Goal: Task Accomplishment & Management: Use online tool/utility

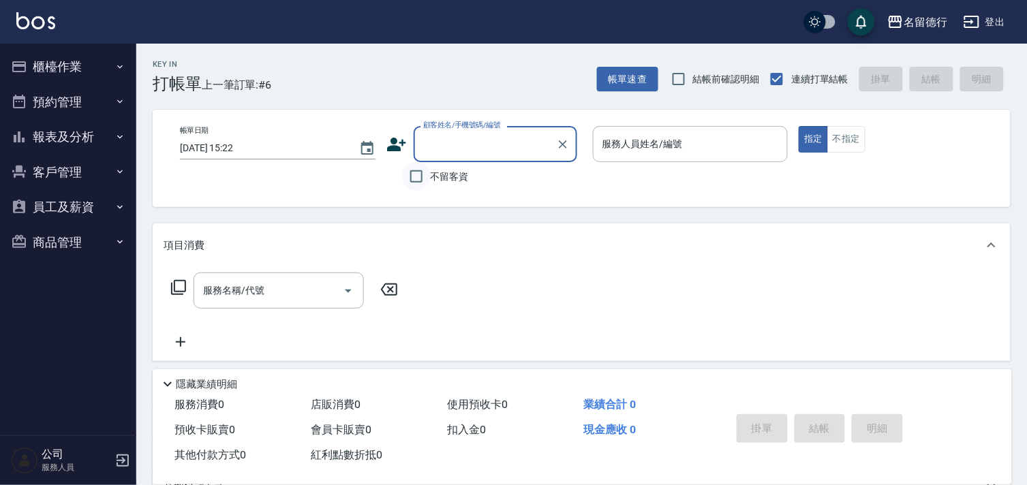
click at [411, 174] on input "不留客資" at bounding box center [416, 176] width 29 height 29
checkbox input "true"
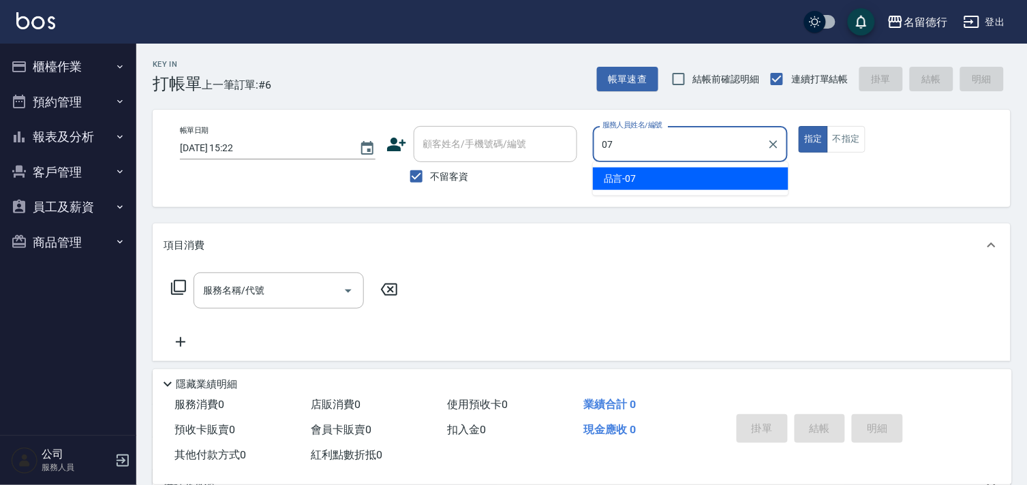
click at [628, 182] on span "品言 -07" at bounding box center [620, 179] width 33 height 14
type input "品言-07"
click at [203, 294] on div "服務名稱/代號 服務名稱/代號" at bounding box center [279, 291] width 170 height 36
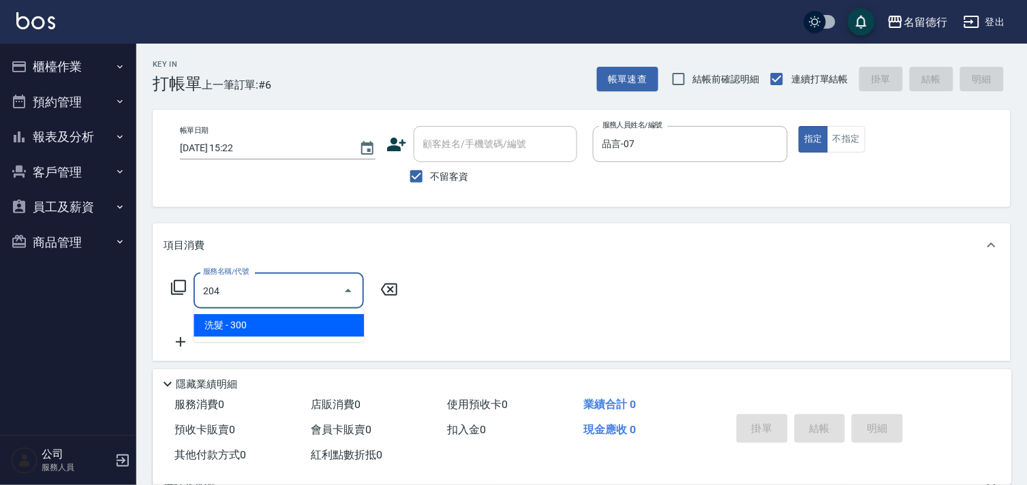
click at [301, 324] on span "洗髮 - 300" at bounding box center [279, 325] width 170 height 22
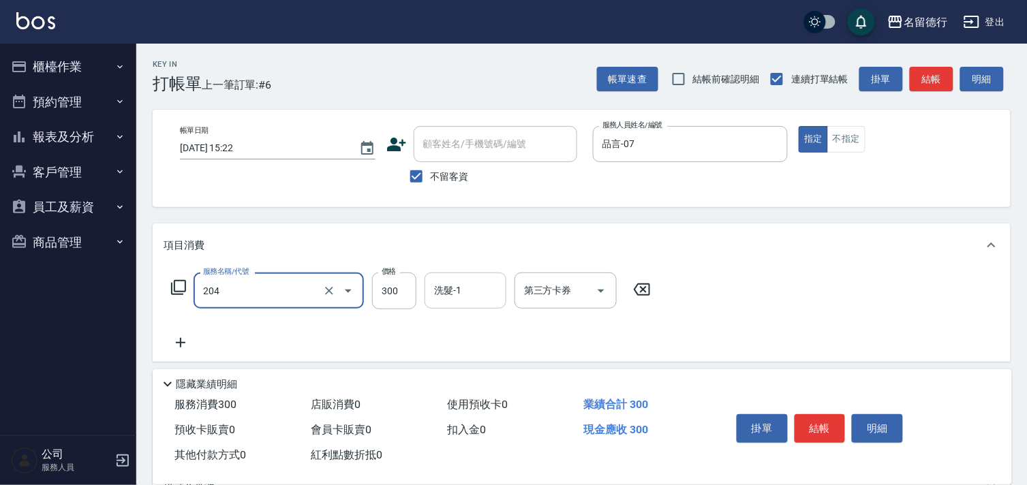
click at [457, 287] on div "洗髮-1 洗髮-1" at bounding box center [466, 291] width 82 height 36
type input "洗髮(204)"
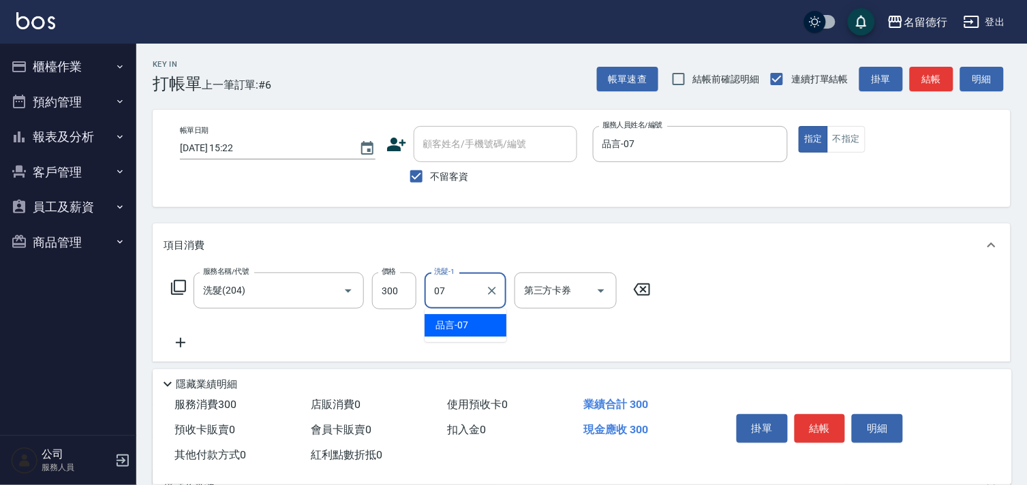
drag, startPoint x: 455, startPoint y: 325, endPoint x: 433, endPoint y: 337, distance: 24.1
click at [453, 326] on span "品言 -07" at bounding box center [451, 325] width 33 height 14
type input "品言-07"
click at [186, 349] on icon at bounding box center [181, 343] width 34 height 16
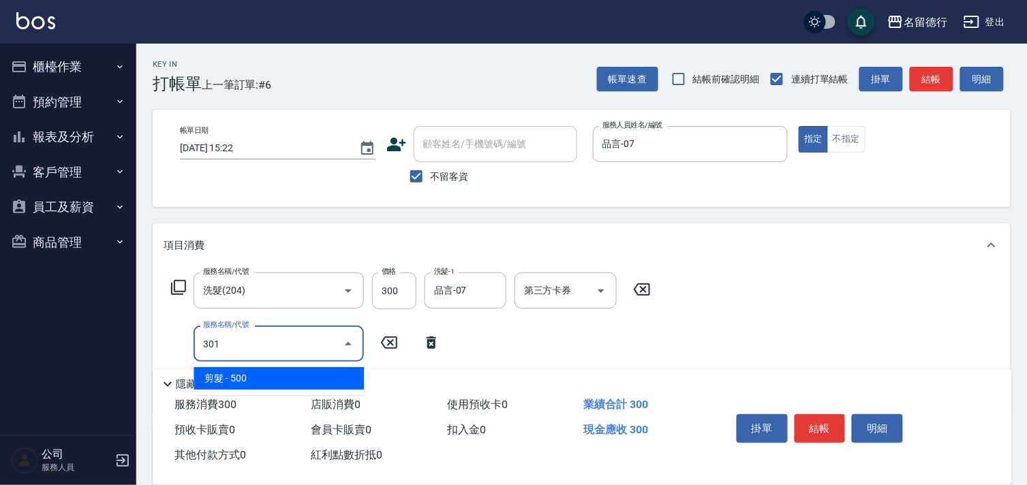
click at [256, 382] on span "剪髮 - 500" at bounding box center [279, 378] width 170 height 22
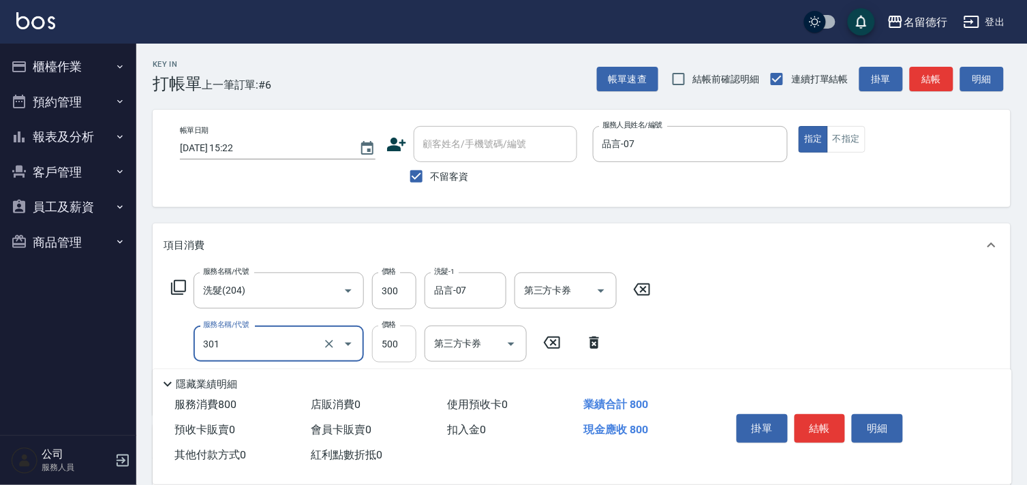
click at [387, 339] on input "500" at bounding box center [394, 344] width 44 height 37
type input "剪髮(301)"
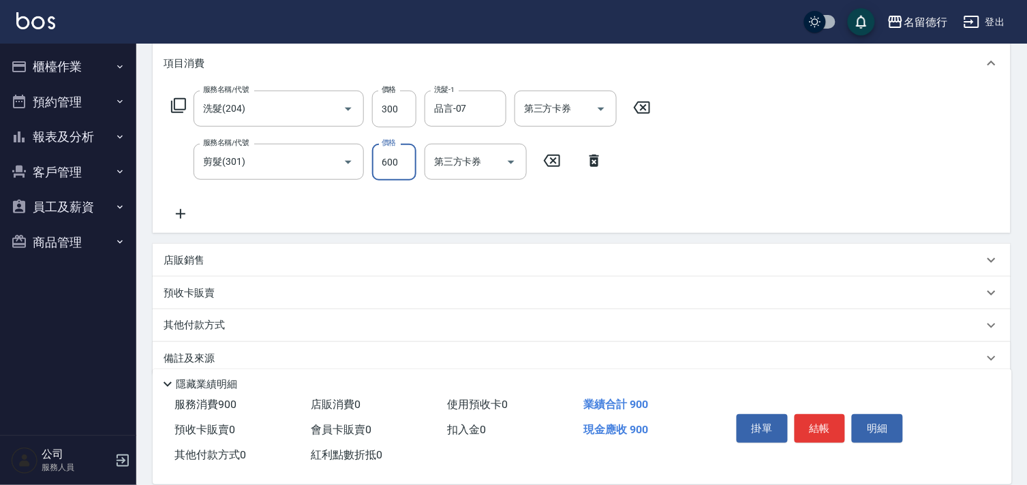
scroll to position [200, 0]
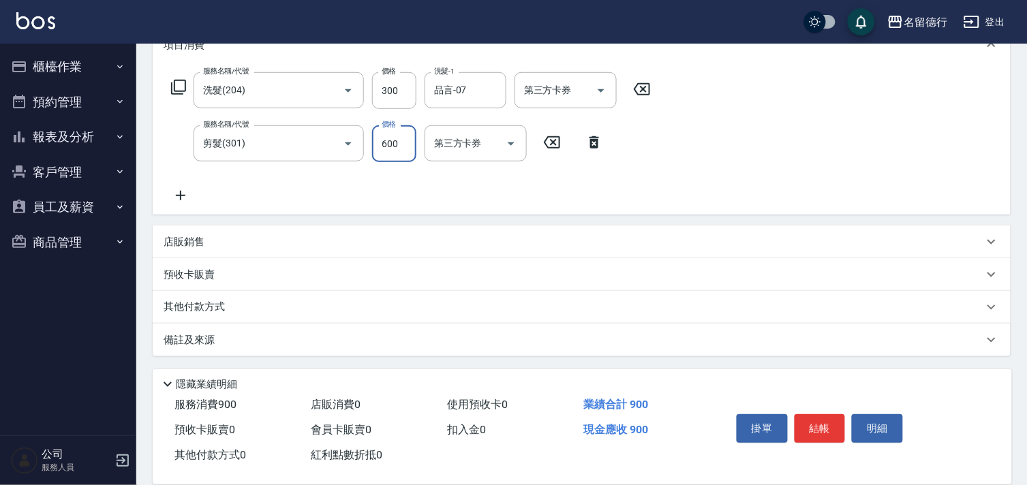
type input "600"
click at [178, 194] on icon at bounding box center [181, 195] width 34 height 16
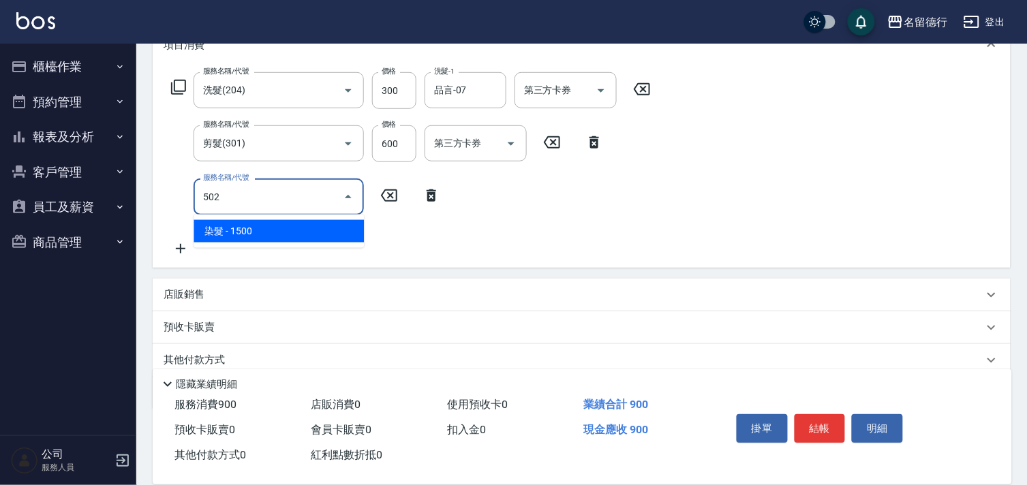
click at [291, 226] on span "染髮 - 1500" at bounding box center [279, 231] width 170 height 22
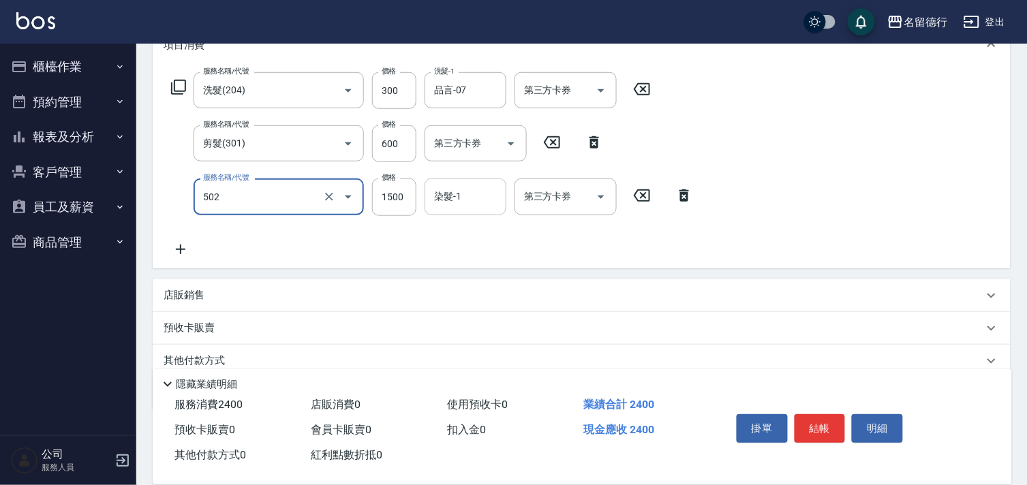
click at [457, 202] on div "染髮-1 染髮-1" at bounding box center [466, 197] width 82 height 36
type input "染髮(502)"
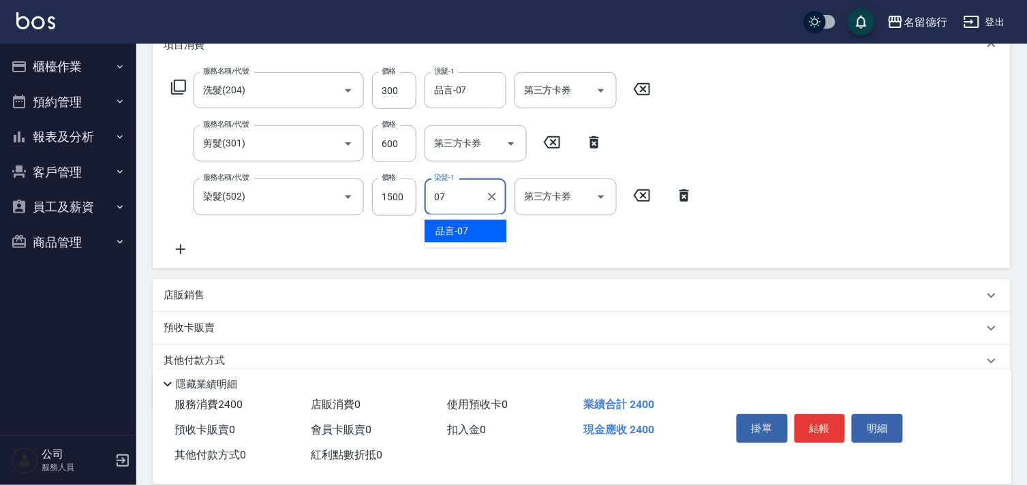
click at [452, 236] on span "品言 -07" at bounding box center [451, 231] width 33 height 14
type input "品言-07"
click at [932, 171] on div "服務名稱/代號 洗髮(204) 服務名稱/代號 價格 300 價格 洗髮-1 品言-07 洗髮-1 第三方卡券 第三方卡券 服務名稱/代號 剪髮(301) 服…" at bounding box center [582, 167] width 858 height 201
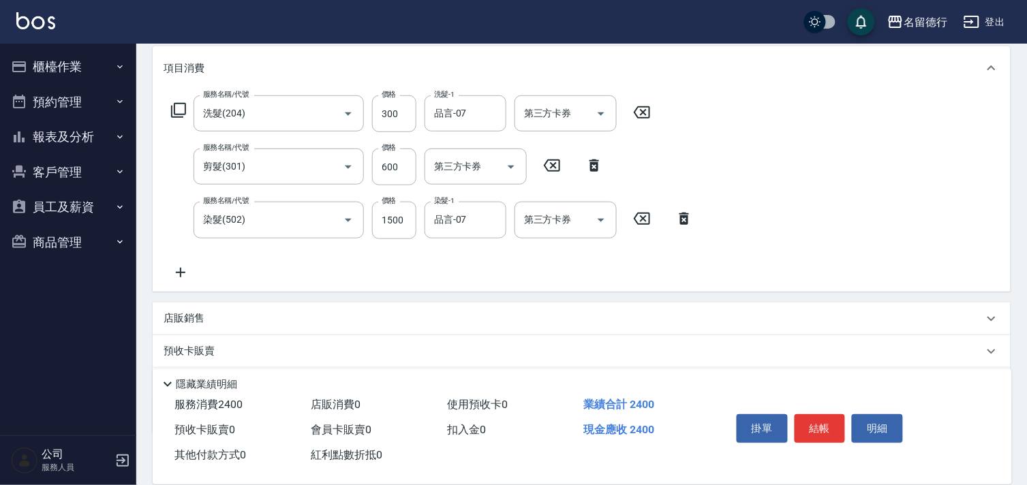
scroll to position [179, 0]
click at [820, 422] on button "結帳" at bounding box center [820, 428] width 51 height 29
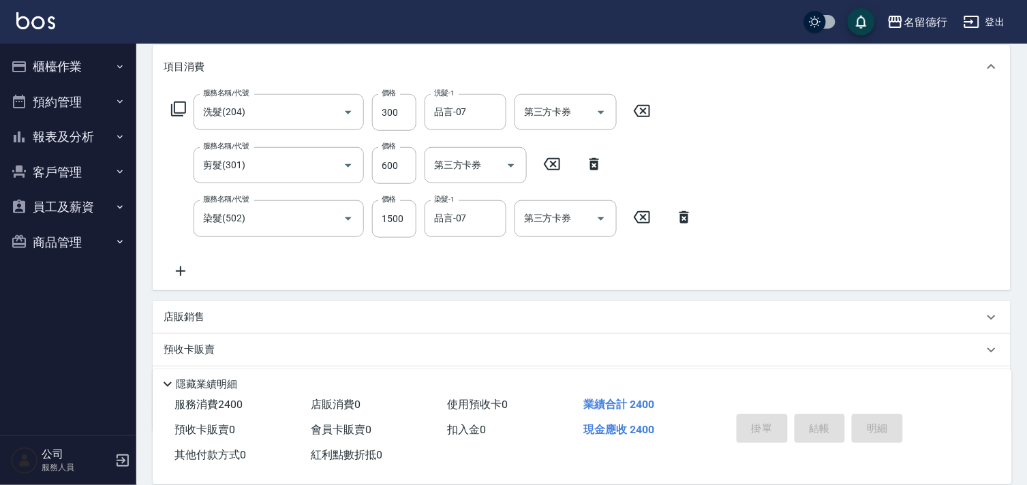
type input "[DATE] 15:54"
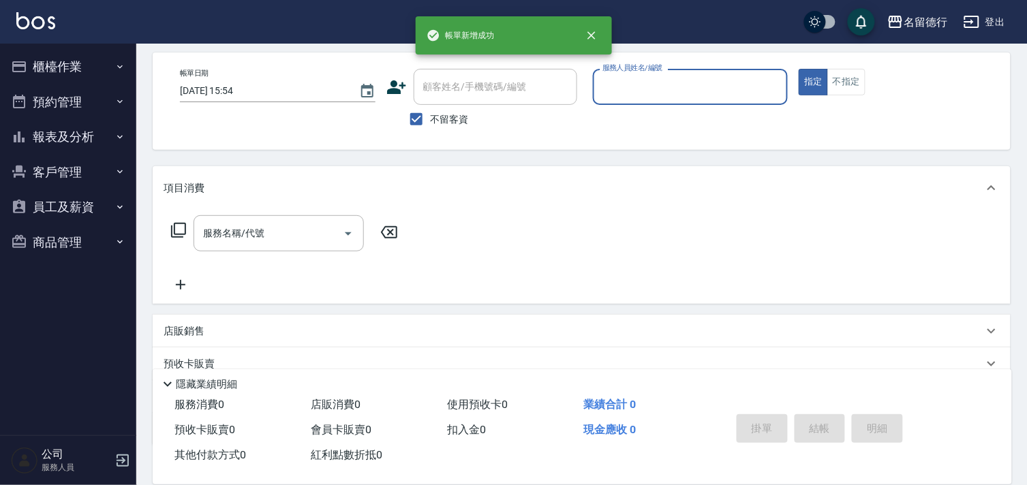
scroll to position [0, 0]
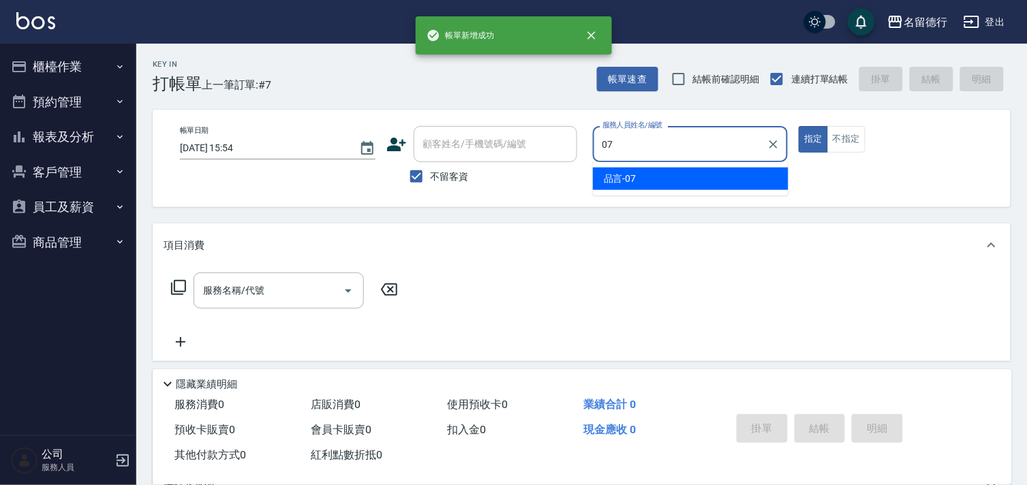
click at [629, 164] on ul "品言 -07" at bounding box center [691, 178] width 196 height 33
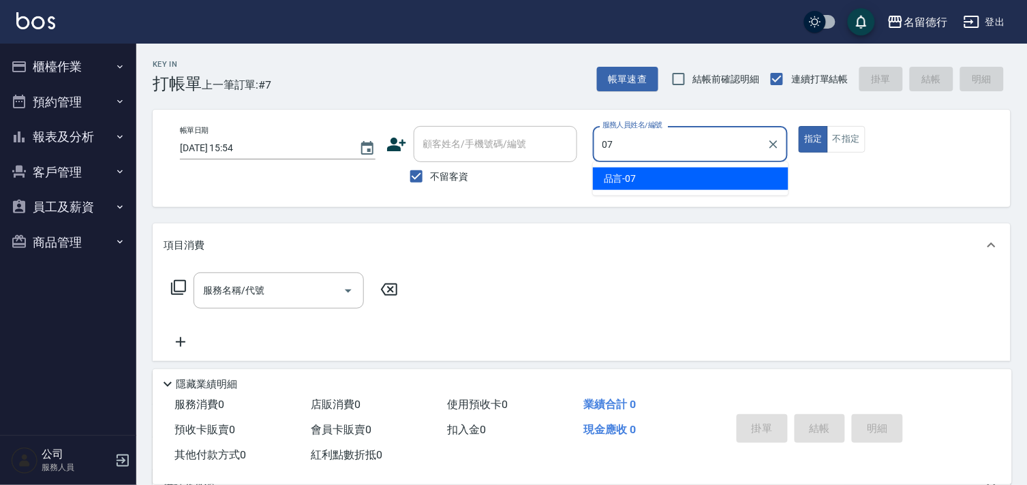
click at [630, 172] on span "品言 -07" at bounding box center [620, 179] width 33 height 14
type input "品言-07"
click at [267, 286] on input "服務名稱/代號" at bounding box center [269, 291] width 138 height 24
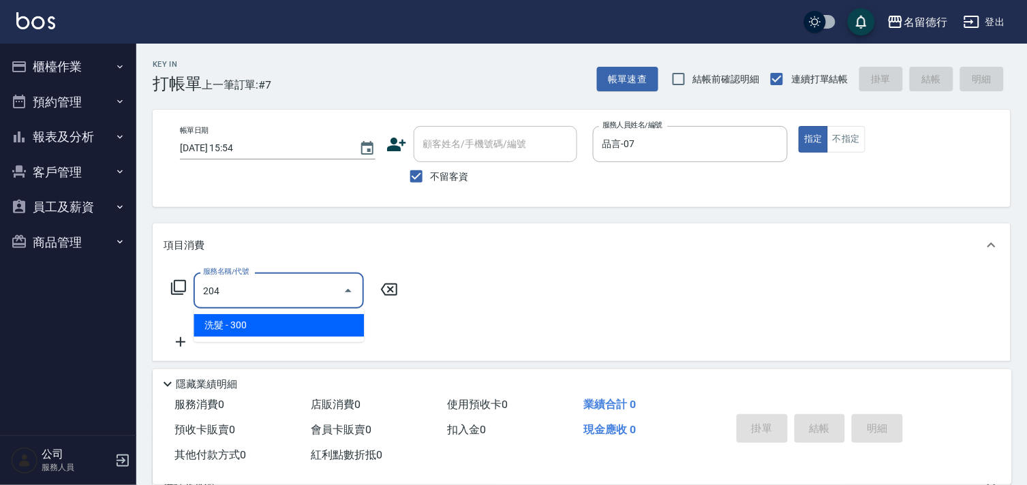
click at [273, 322] on span "洗髮 - 300" at bounding box center [279, 325] width 170 height 22
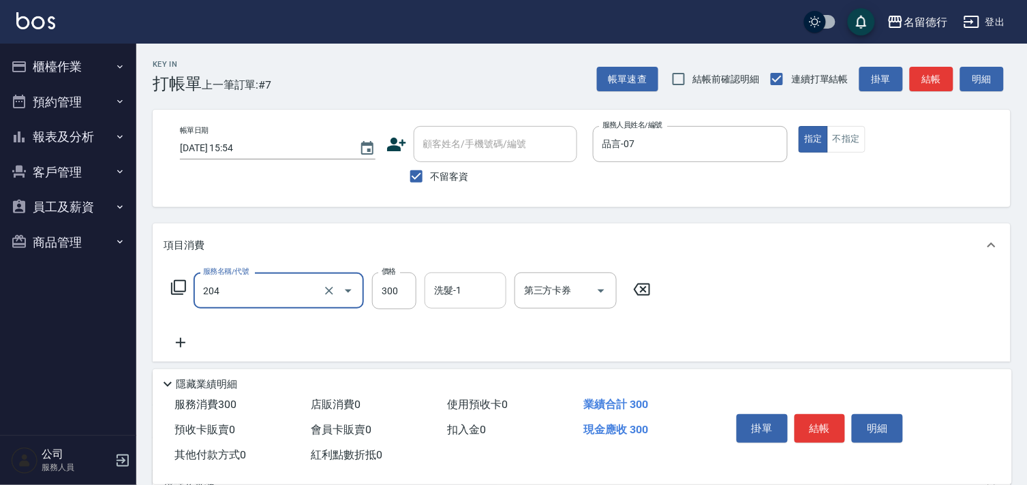
click at [457, 294] on div "洗髮-1 洗髮-1" at bounding box center [466, 291] width 82 height 36
type input "洗髮(204)"
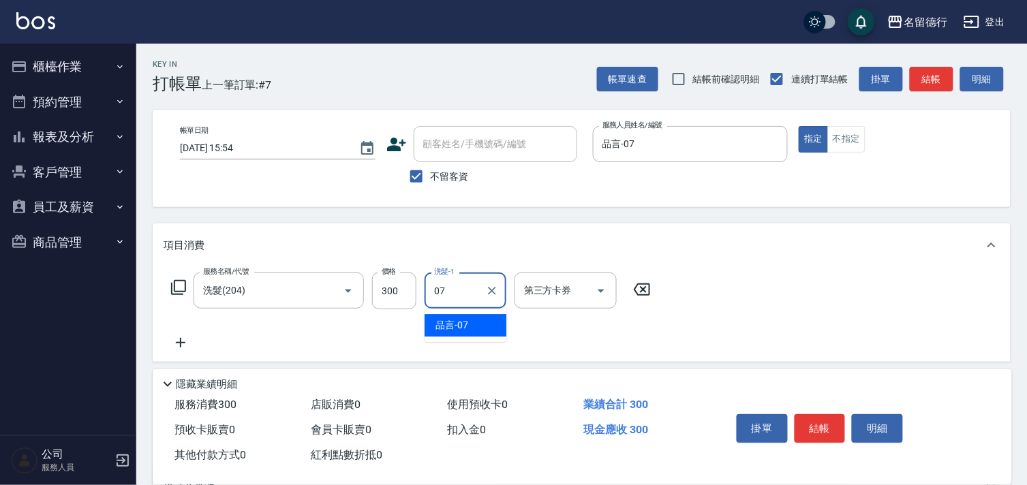
click at [453, 326] on span "品言 -07" at bounding box center [451, 325] width 33 height 14
type input "品言-07"
click at [180, 345] on icon at bounding box center [181, 343] width 10 height 10
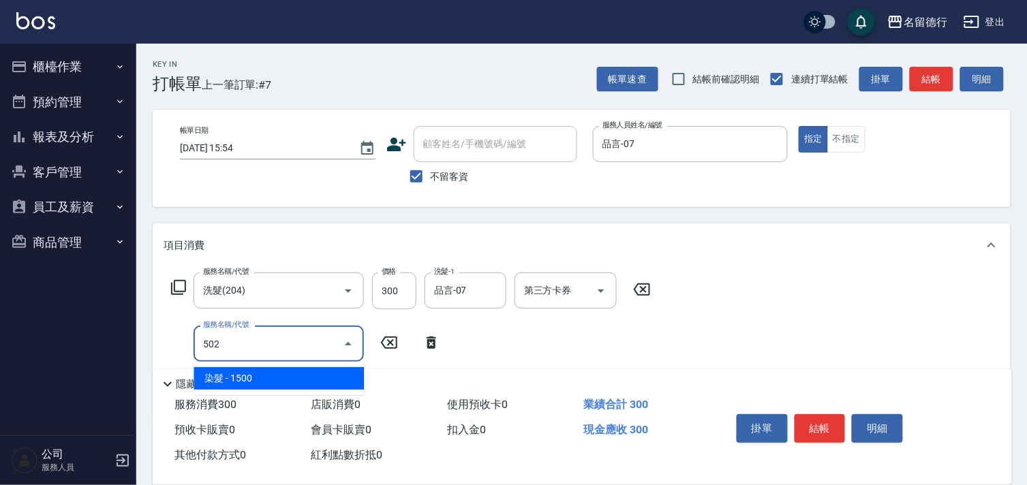
click at [245, 375] on span "染髮 - 1500" at bounding box center [279, 378] width 170 height 22
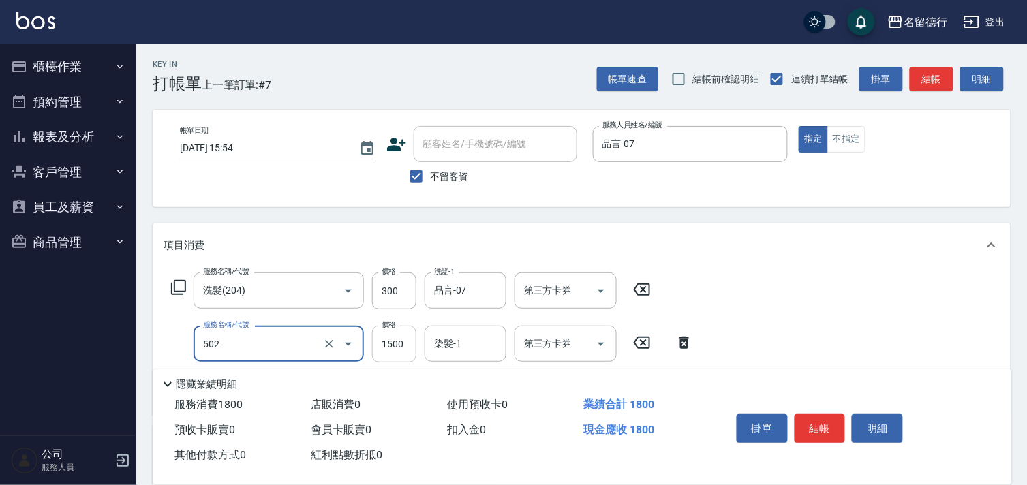
click at [386, 341] on input "1500" at bounding box center [394, 344] width 44 height 37
type input "染髮(502)"
type input "1100"
click at [450, 349] on div "染髮-1 染髮-1" at bounding box center [466, 344] width 82 height 36
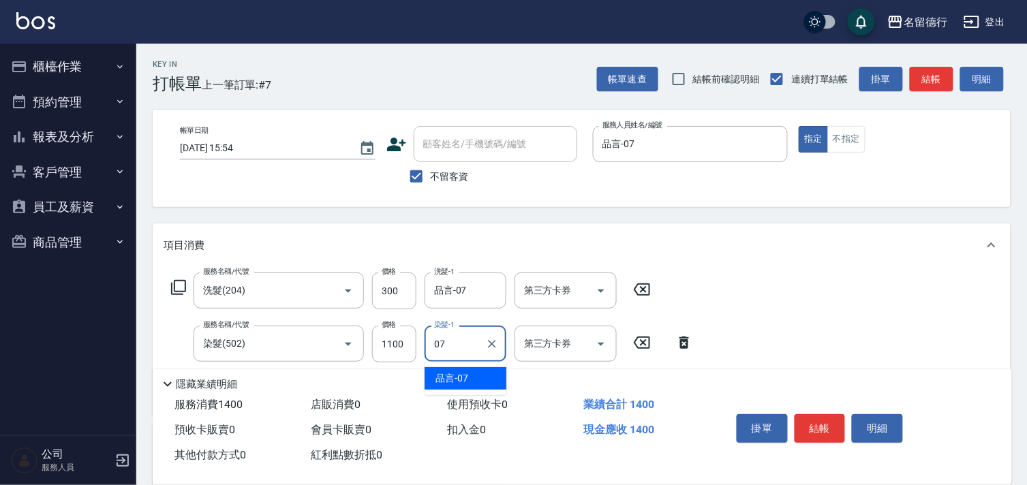
click at [465, 375] on span "品言 -07" at bounding box center [451, 378] width 33 height 14
type input "品言-07"
click at [818, 421] on button "結帳" at bounding box center [820, 428] width 51 height 29
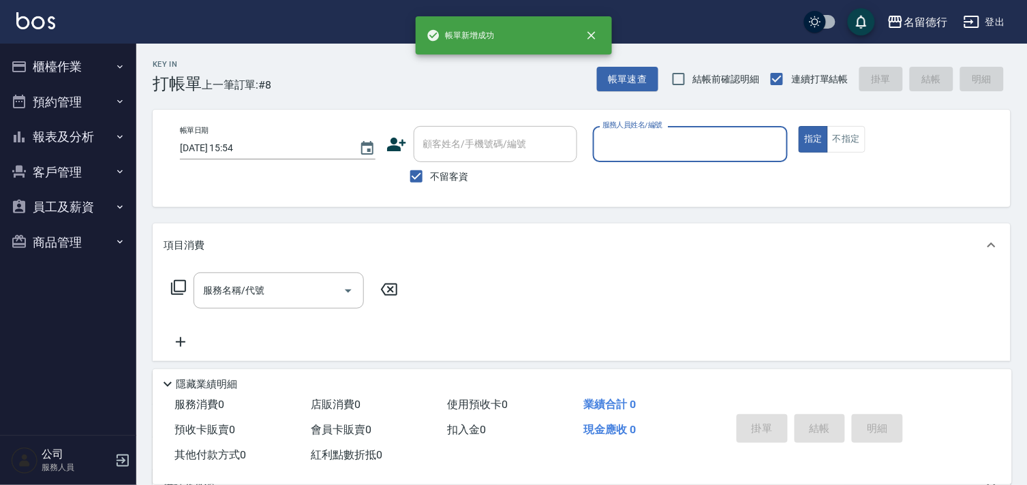
click at [62, 72] on button "櫃檯作業" at bounding box center [67, 66] width 125 height 35
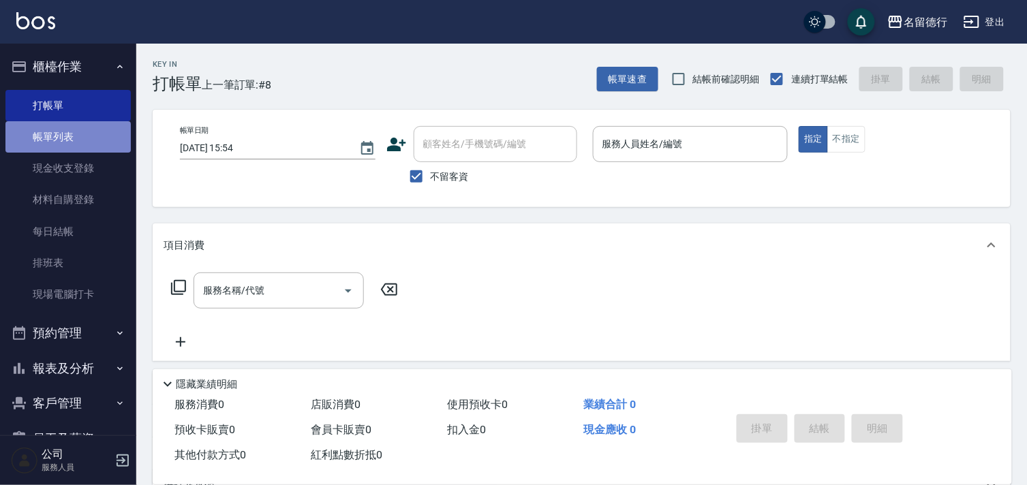
click at [84, 134] on link "帳單列表" at bounding box center [67, 136] width 125 height 31
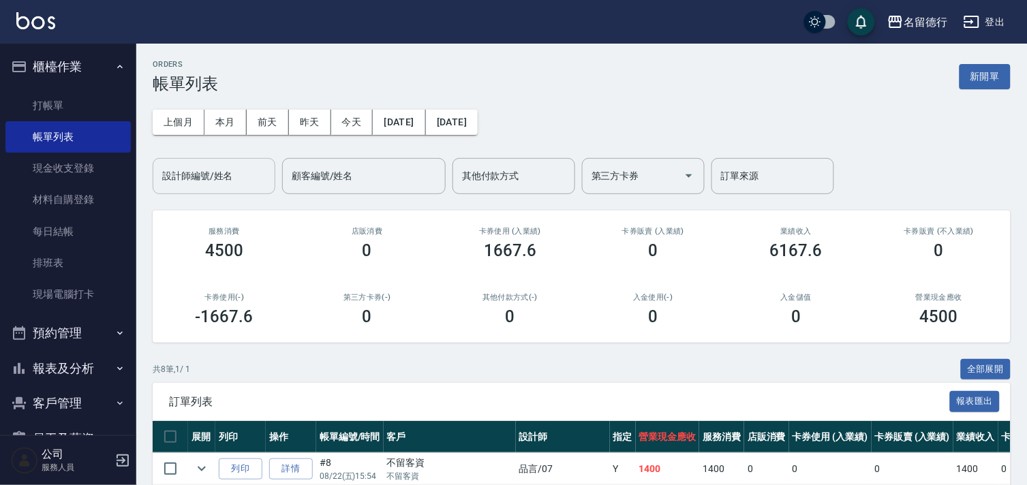
click at [221, 173] on input "設計師編號/姓名" at bounding box center [214, 176] width 110 height 24
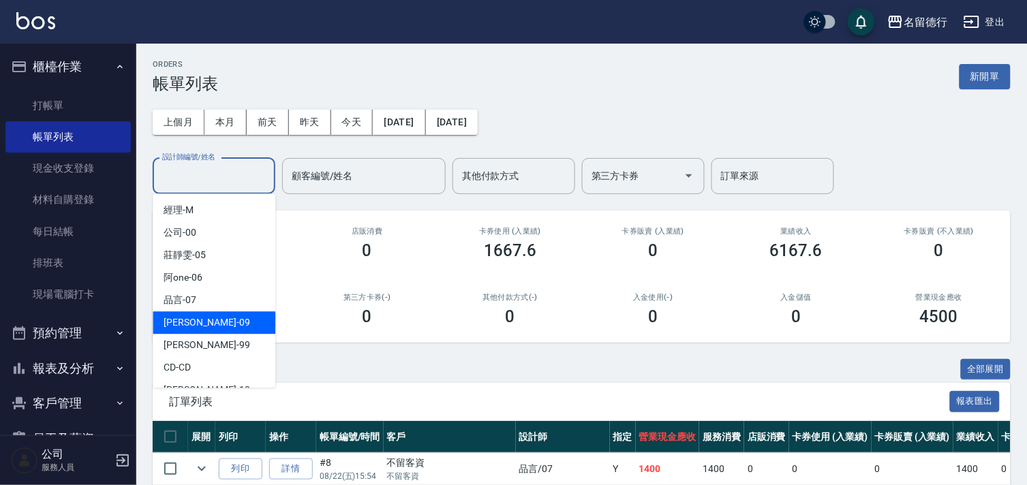
click at [196, 346] on span "[PERSON_NAME]-99" at bounding box center [207, 345] width 86 height 14
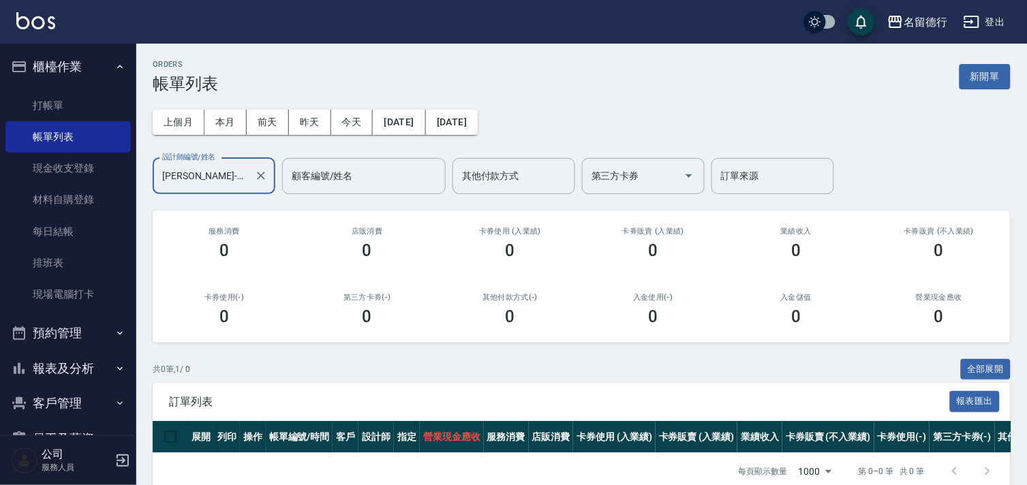
click at [199, 185] on input "[PERSON_NAME]-99" at bounding box center [204, 176] width 90 height 24
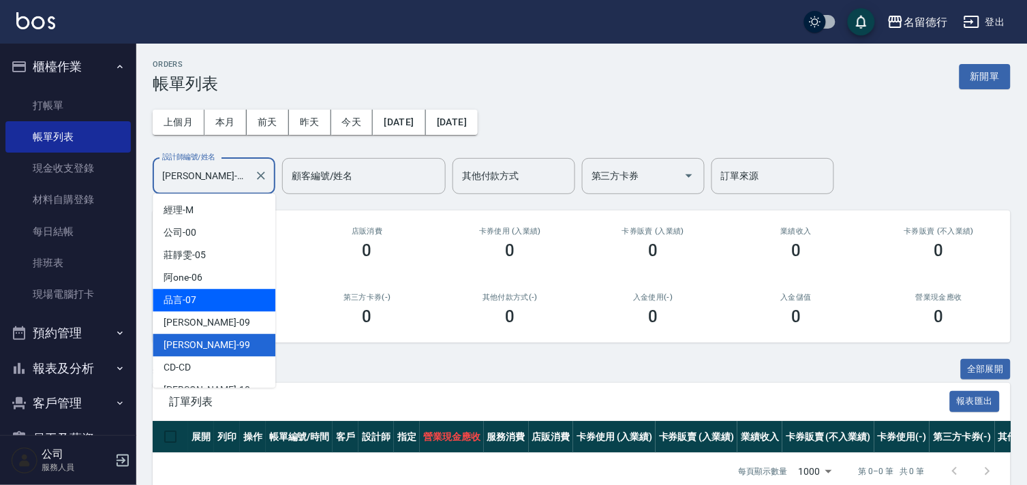
click at [248, 304] on div "品言 -07" at bounding box center [214, 300] width 123 height 22
type input "品言-07"
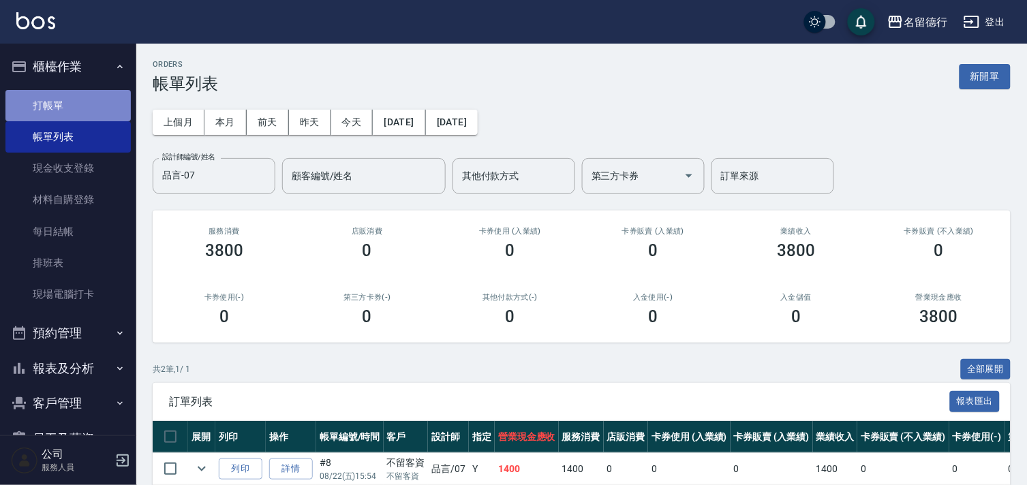
click at [73, 94] on link "打帳單" at bounding box center [67, 105] width 125 height 31
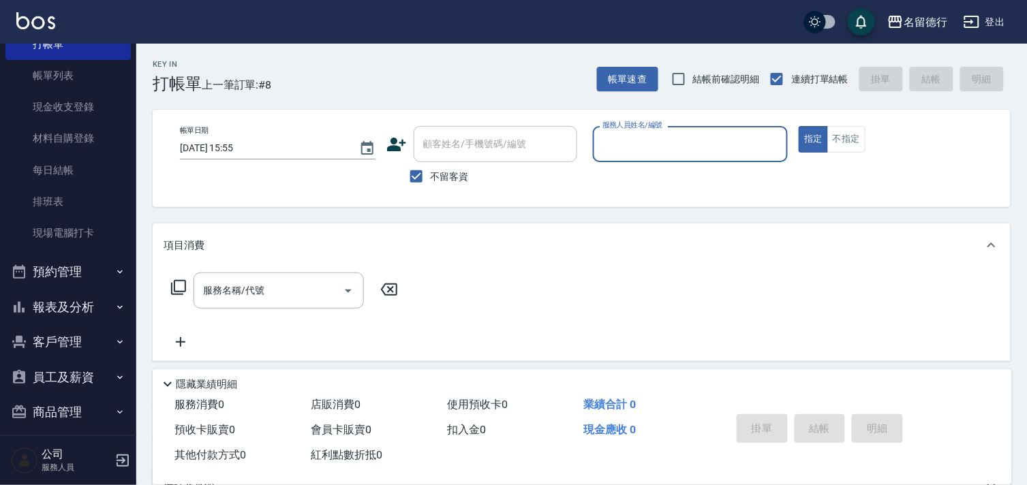
scroll to position [72, 0]
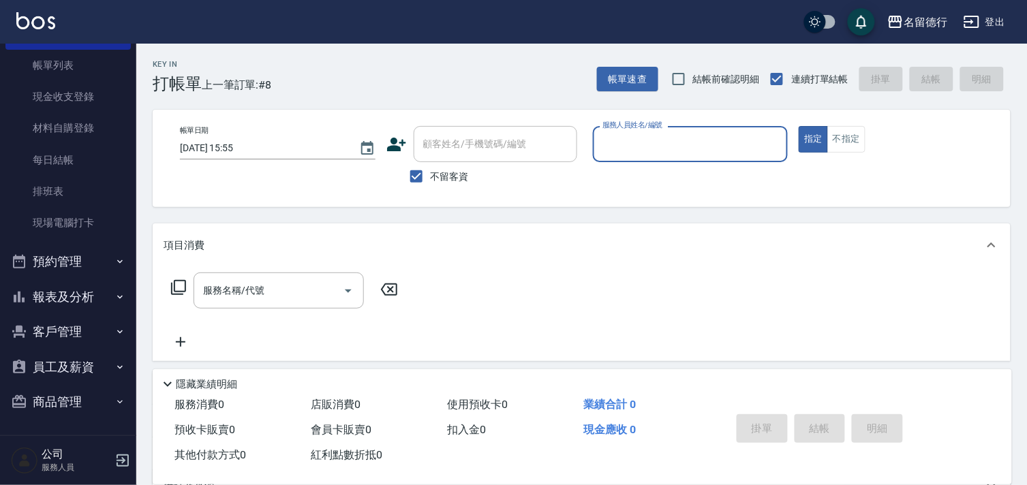
click at [70, 289] on button "報表及分析" at bounding box center [67, 296] width 125 height 35
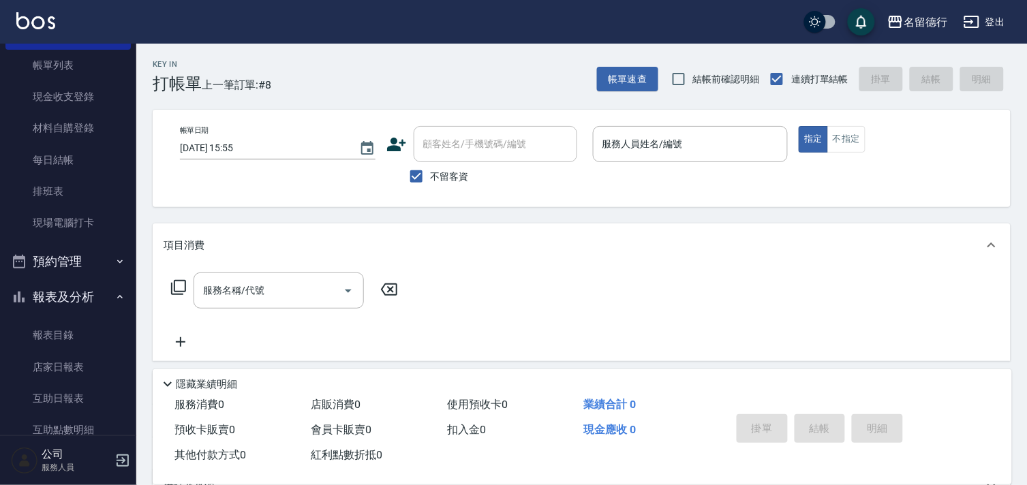
scroll to position [147, 0]
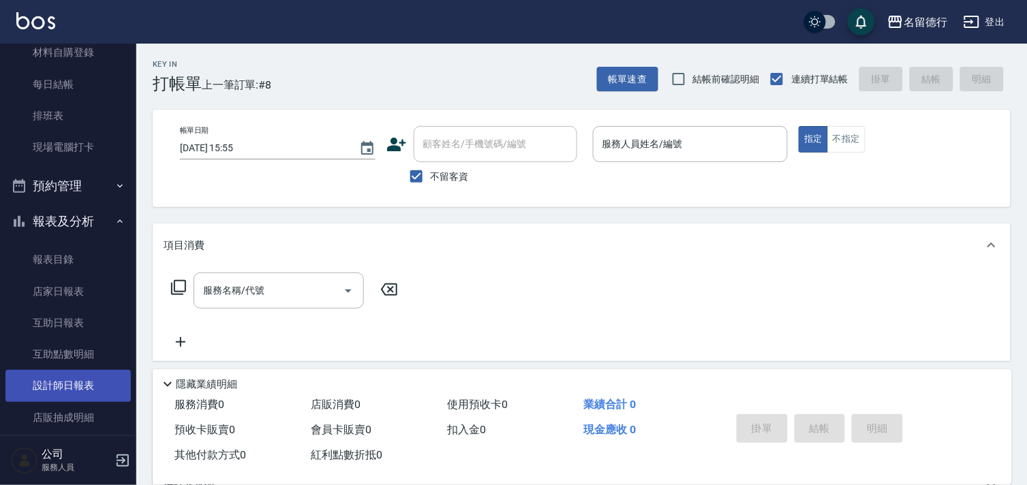
click at [89, 390] on link "設計師日報表" at bounding box center [67, 385] width 125 height 31
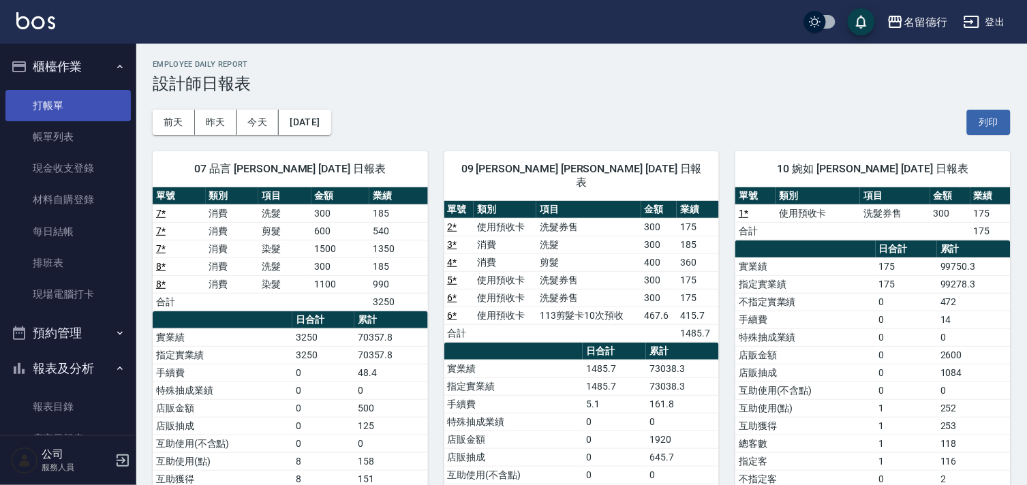
click at [99, 101] on link "打帳單" at bounding box center [67, 105] width 125 height 31
